Goal: Information Seeking & Learning: Learn about a topic

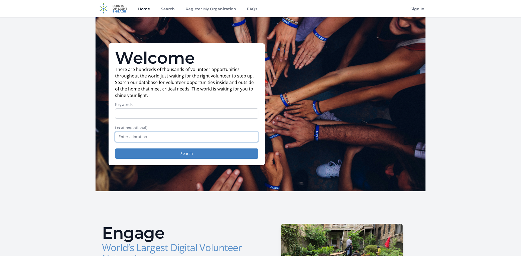
click at [184, 137] on input "text" at bounding box center [186, 137] width 143 height 10
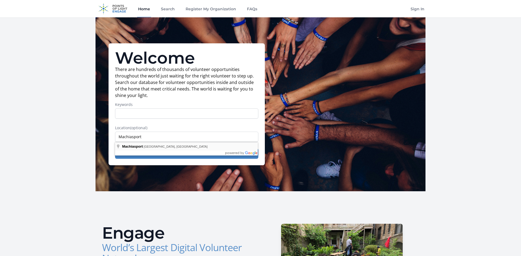
type input "Machiasport, ME, USA"
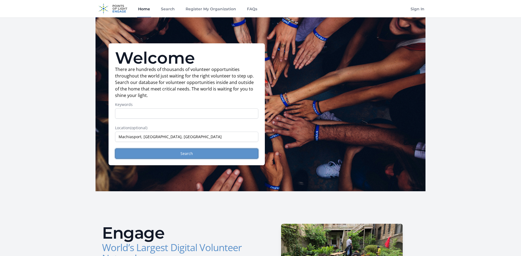
click at [173, 154] on button "Search" at bounding box center [186, 154] width 143 height 10
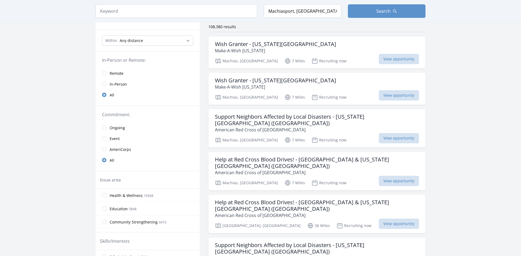
scroll to position [43, 0]
click at [387, 64] on div "Wish Granter - Washington County Make-A-Wish Maine Machias, ME 7 Miles Recruiti…" at bounding box center [316, 52] width 217 height 32
click at [386, 95] on span "View opportunity" at bounding box center [399, 95] width 40 height 10
click at [385, 134] on span "View opportunity" at bounding box center [399, 138] width 40 height 10
click at [398, 176] on span "View opportunity" at bounding box center [399, 181] width 40 height 10
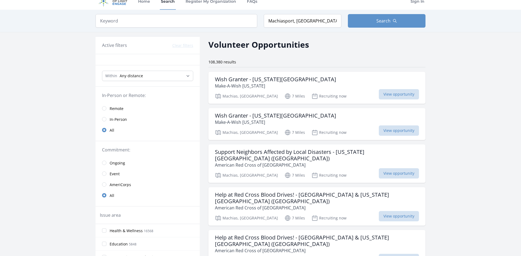
scroll to position [0, 0]
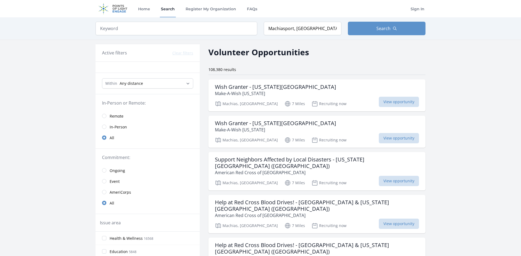
click at [120, 9] on img at bounding box center [112, 8] width 35 height 17
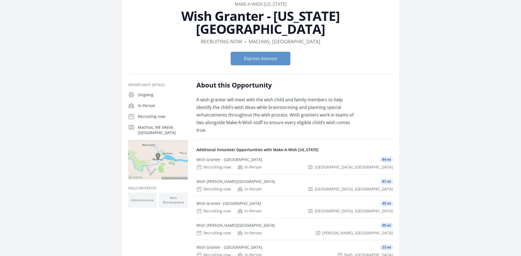
scroll to position [33, 0]
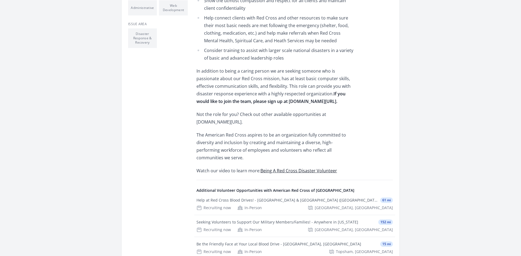
scroll to position [239, 0]
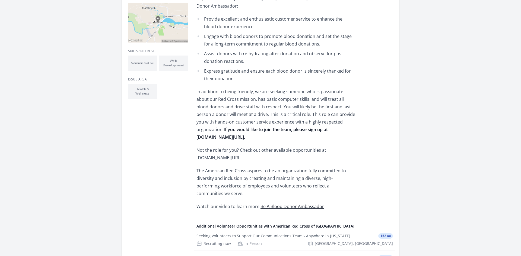
scroll to position [195, 0]
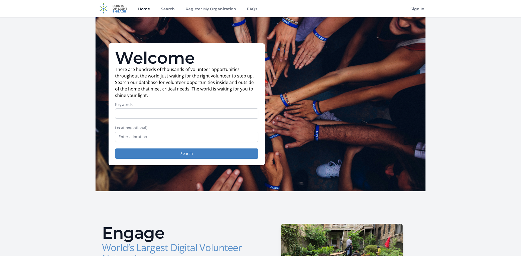
click at [145, 11] on link "Home" at bounding box center [144, 8] width 14 height 17
click at [166, 13] on link "Search" at bounding box center [168, 8] width 16 height 17
